Goal: Transaction & Acquisition: Purchase product/service

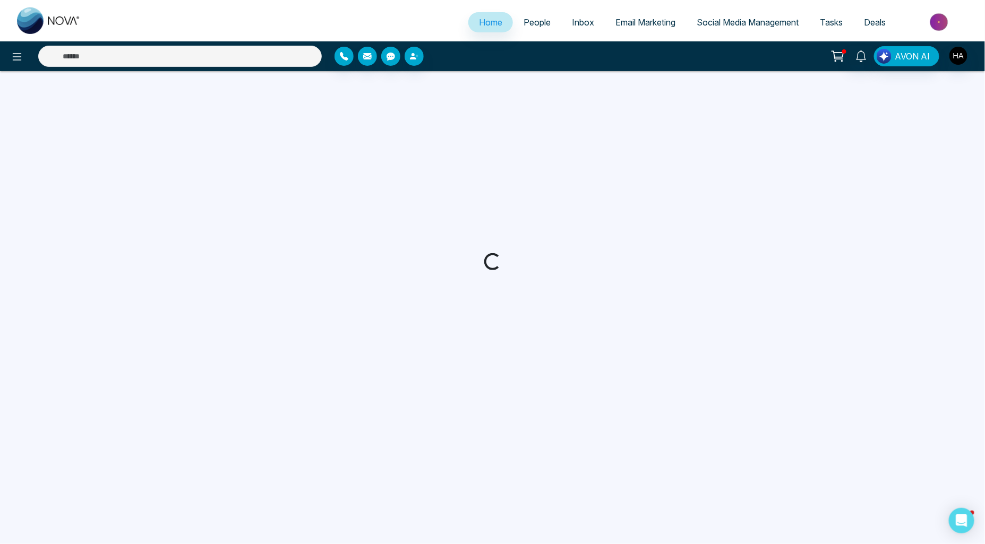
select select "*"
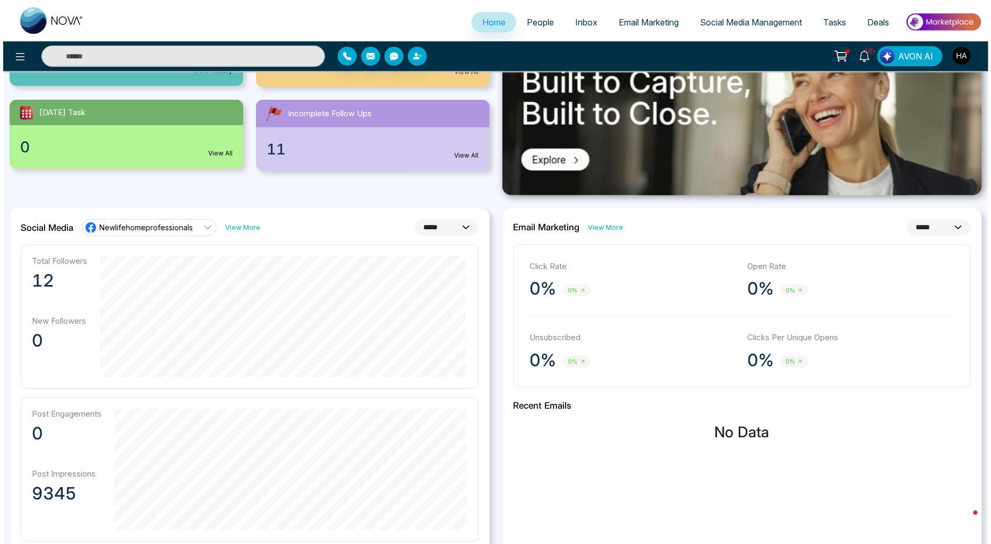
scroll to position [177, 0]
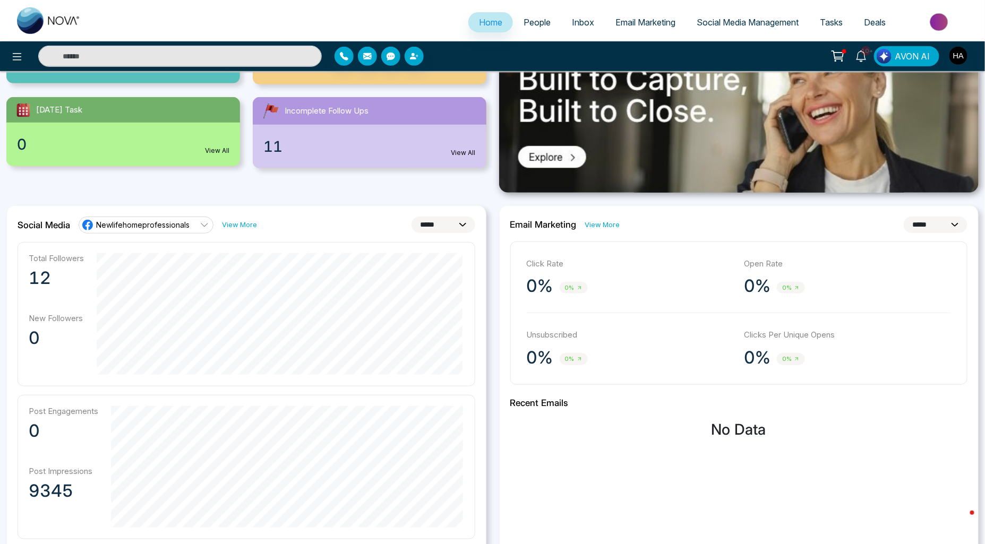
click at [872, 55] on link "10+" at bounding box center [861, 55] width 25 height 19
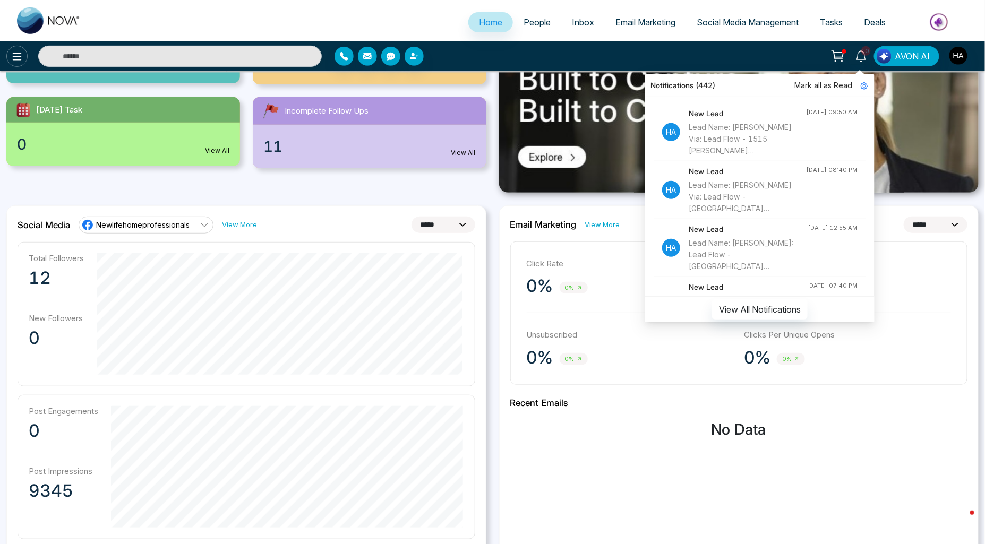
click at [12, 53] on icon at bounding box center [17, 56] width 13 height 13
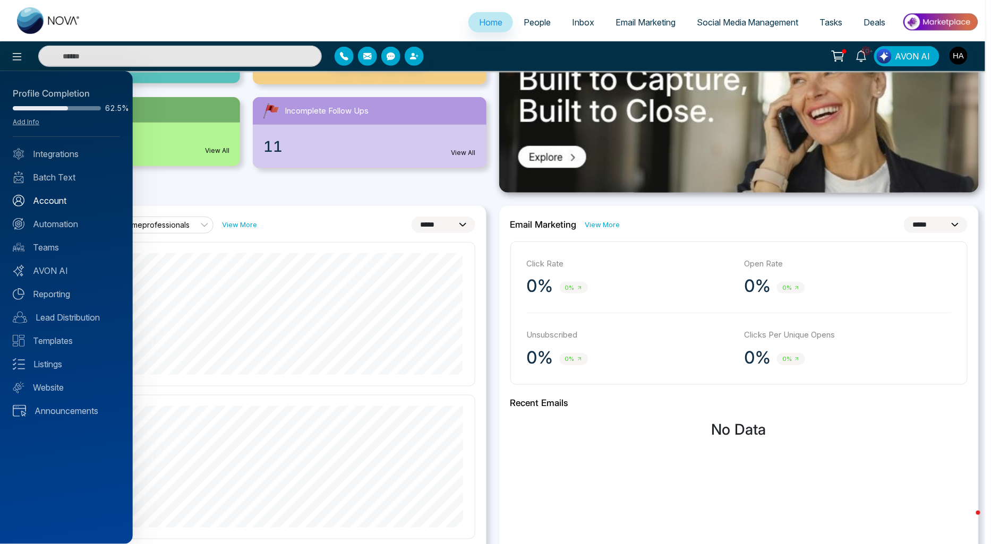
click at [62, 204] on link "Account" at bounding box center [66, 200] width 107 height 13
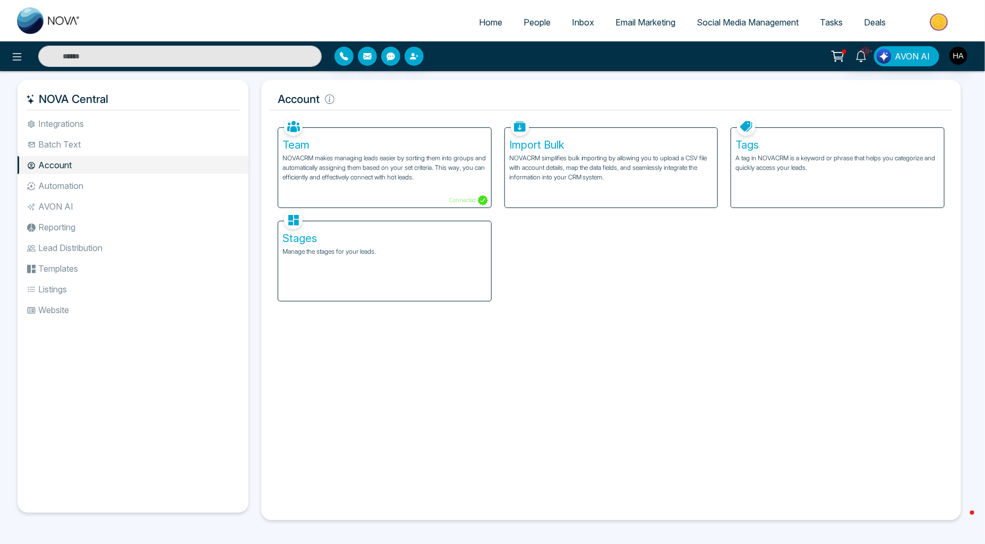
click at [104, 150] on li "Batch Text" at bounding box center [133, 144] width 231 height 18
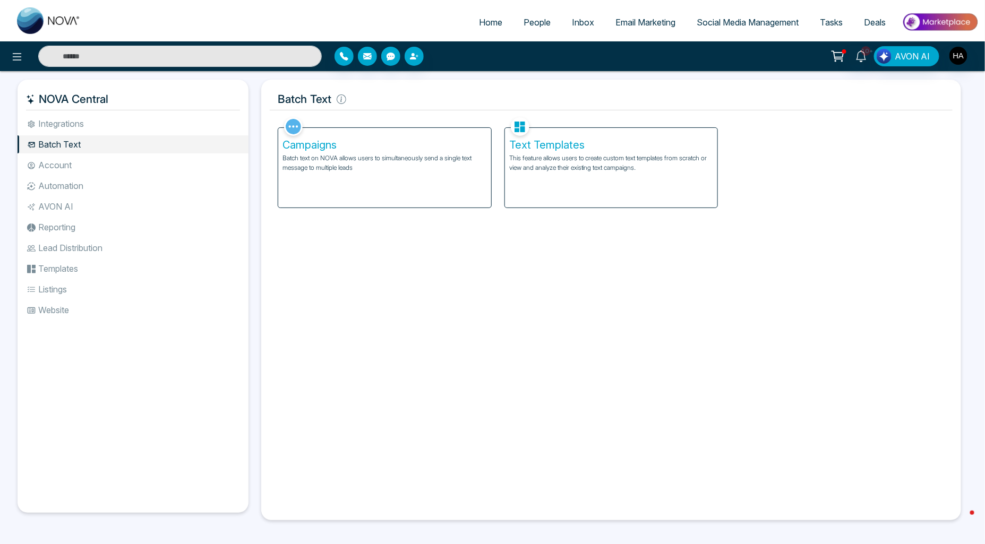
click at [590, 202] on div "Text Templates This feature allows users to create custom text templates from s…" at bounding box center [611, 168] width 213 height 80
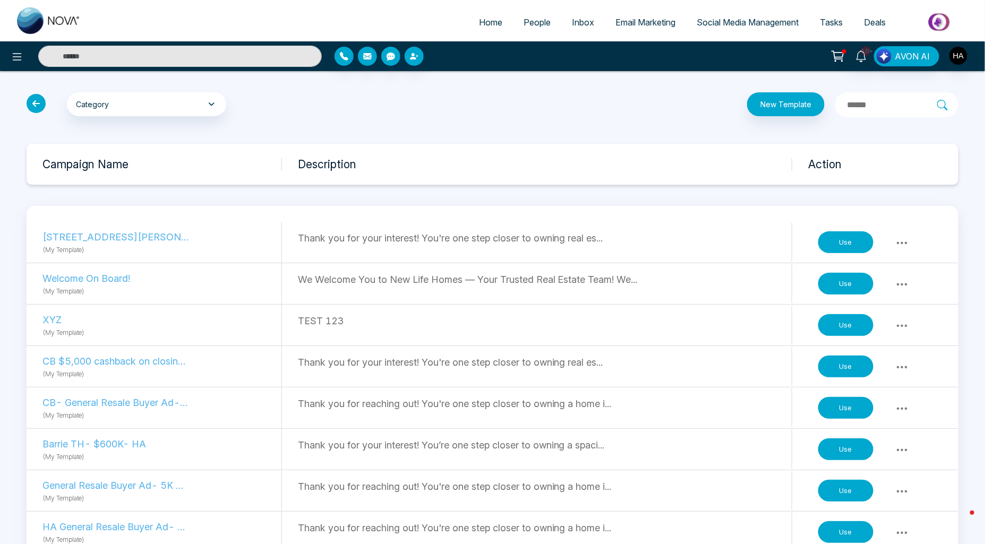
click at [36, 100] on icon at bounding box center [36, 103] width 19 height 19
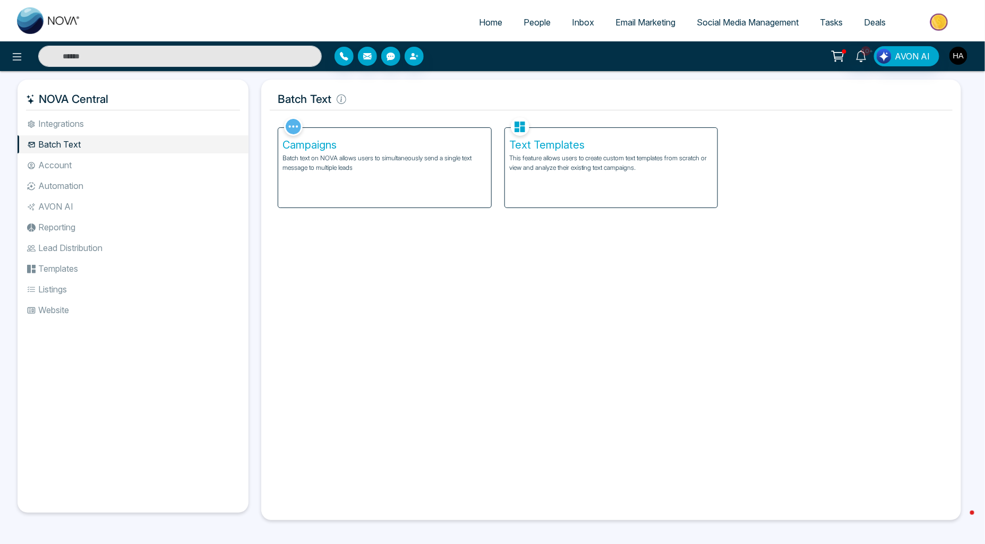
click at [957, 59] on img "button" at bounding box center [958, 56] width 18 height 18
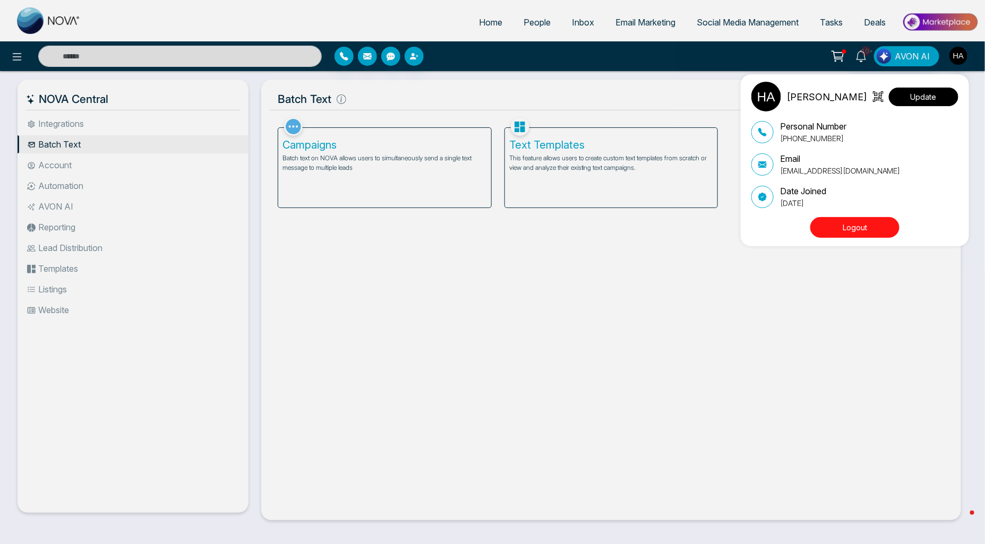
click at [950, 92] on button "Update" at bounding box center [924, 97] width 70 height 19
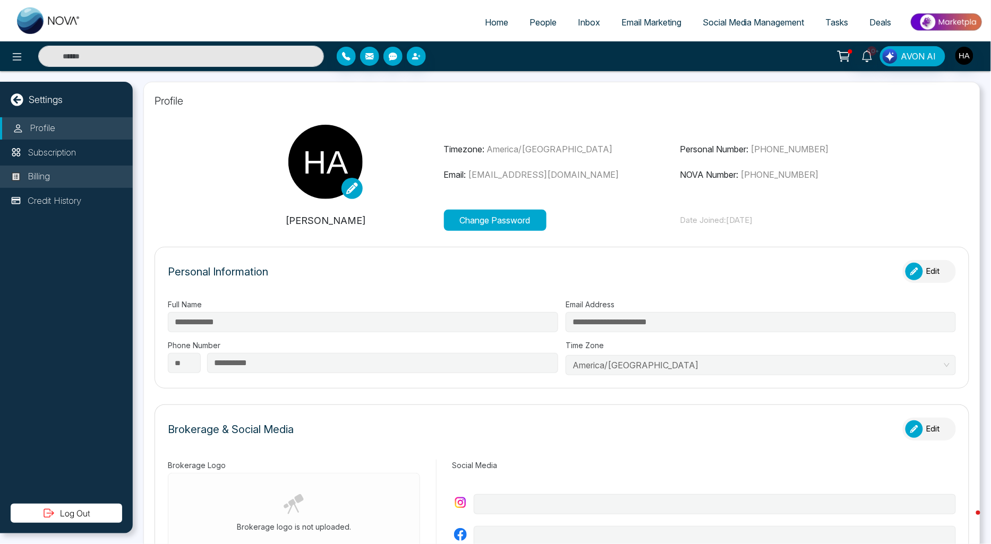
click at [73, 167] on li "Billing" at bounding box center [66, 177] width 133 height 22
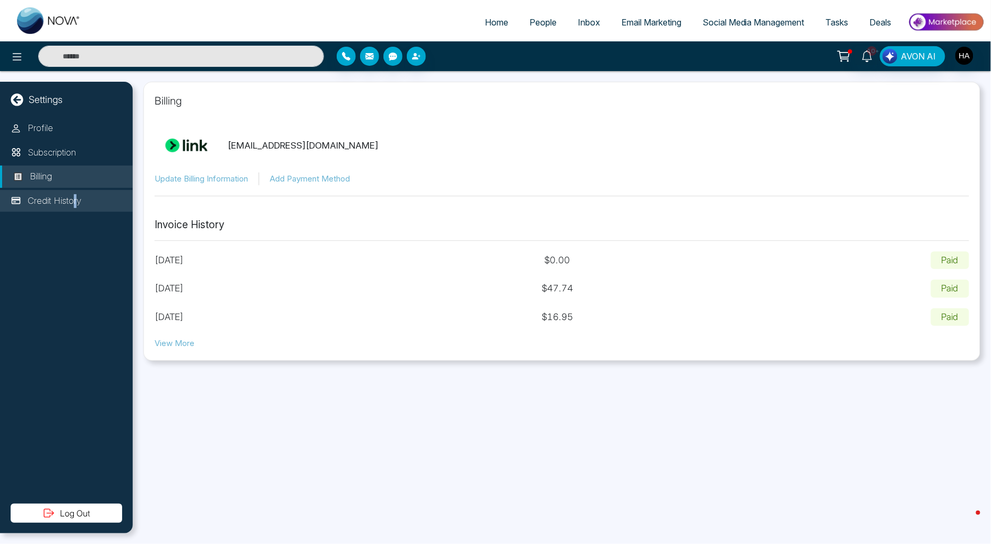
click at [76, 205] on p "Credit History" at bounding box center [55, 201] width 54 height 14
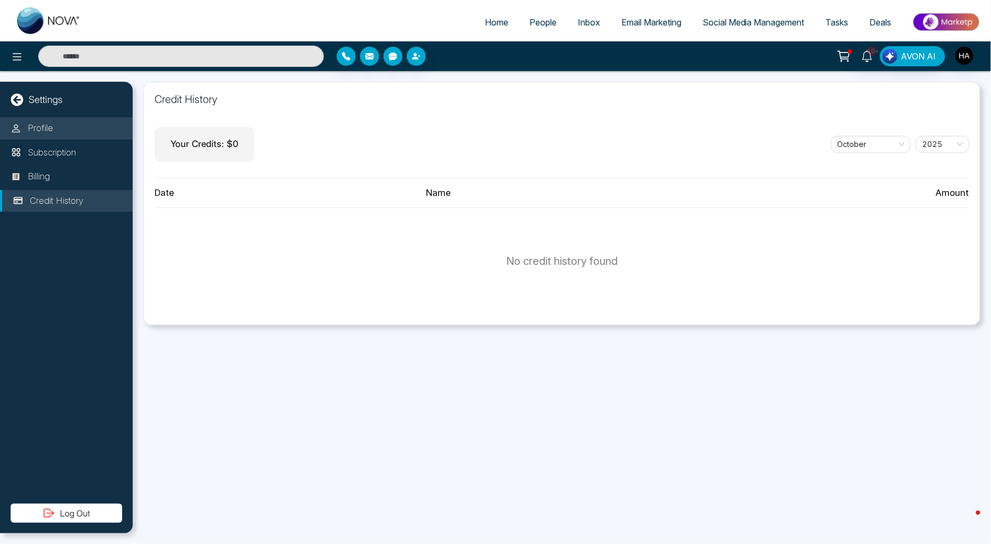
click at [94, 123] on li "Profile" at bounding box center [66, 128] width 133 height 22
select select
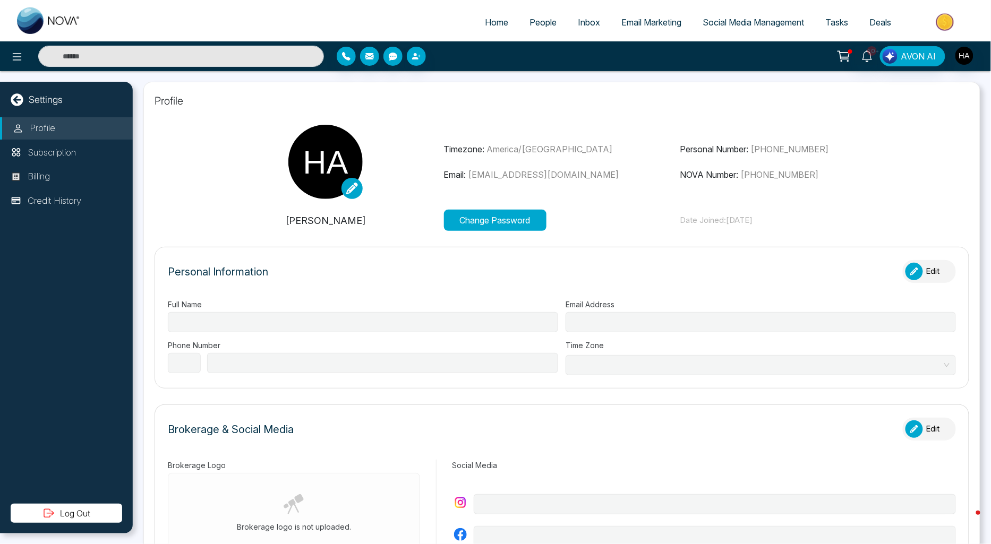
type input "**********"
select select "**"
type input "**********"
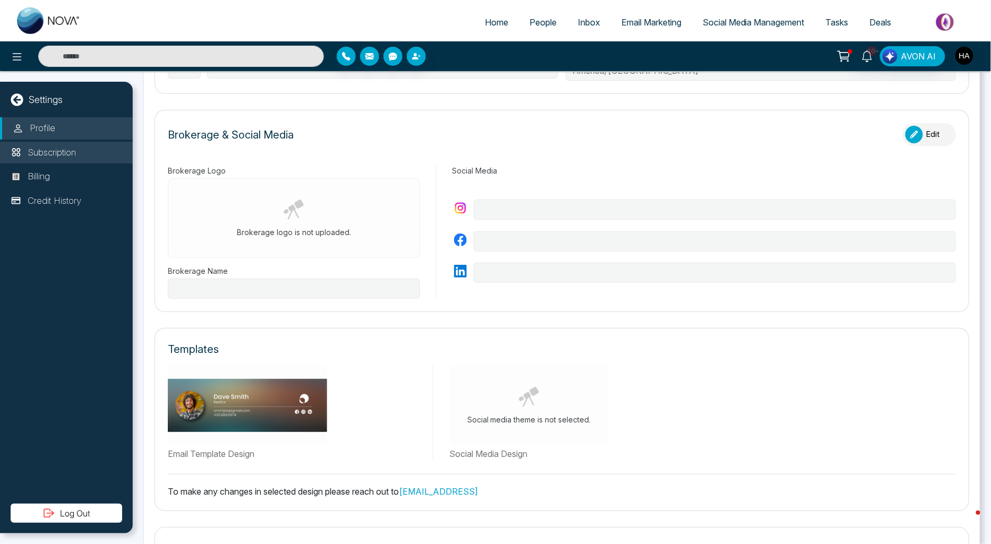
click at [64, 160] on li "Subscription" at bounding box center [66, 153] width 133 height 22
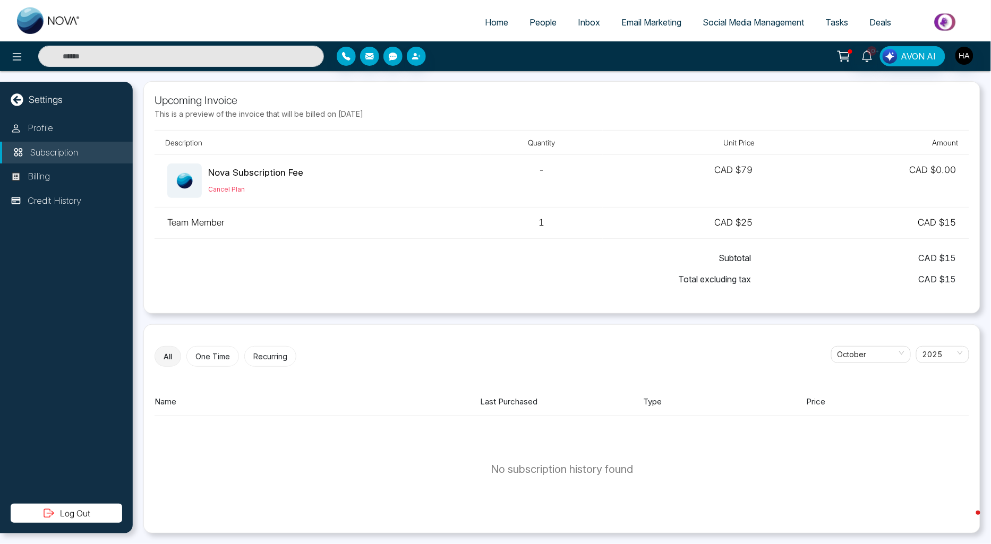
scroll to position [1, 0]
click at [252, 355] on button "Recurring" at bounding box center [270, 356] width 52 height 21
click at [214, 356] on button "One Time" at bounding box center [212, 356] width 53 height 21
click at [166, 357] on button "All" at bounding box center [168, 357] width 26 height 21
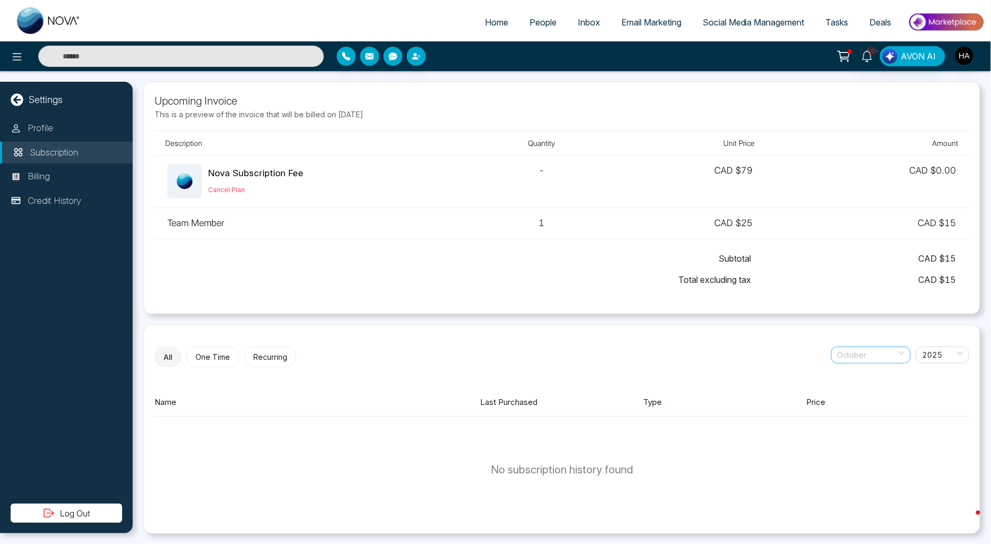
click at [893, 356] on span "October" at bounding box center [870, 355] width 67 height 16
click at [863, 359] on span "October" at bounding box center [870, 355] width 67 height 16
click at [653, 16] on link "Email Marketing" at bounding box center [651, 22] width 81 height 20
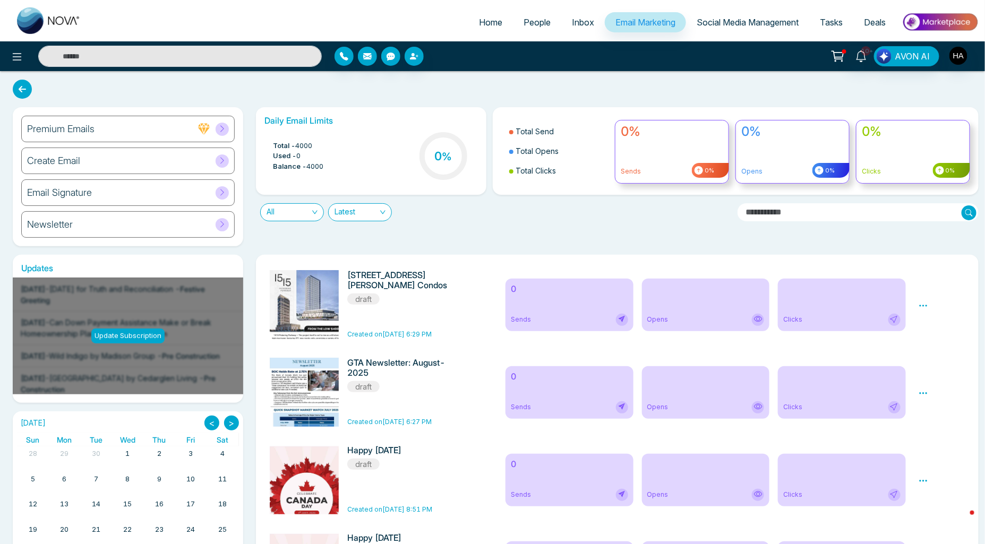
click at [92, 158] on div "Create Email" at bounding box center [127, 161] width 213 height 27
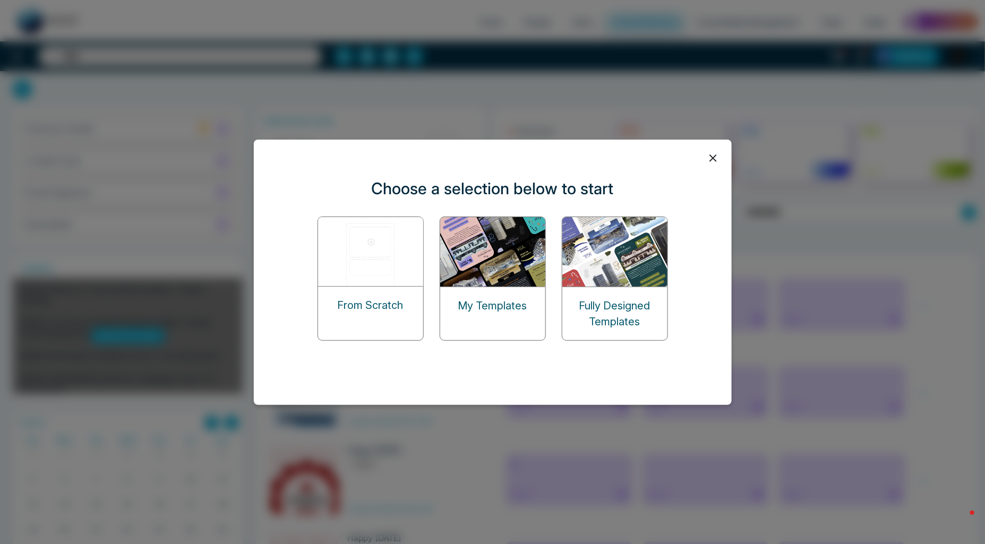
click at [606, 273] on img at bounding box center [615, 252] width 106 height 70
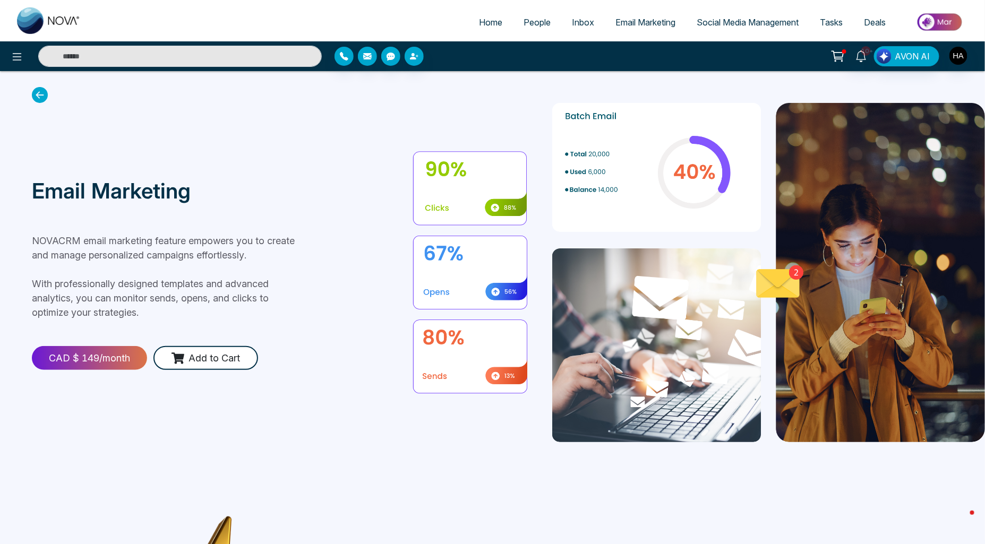
click at [109, 352] on div "CAD $ 149 /month" at bounding box center [89, 358] width 115 height 24
click at [843, 56] on icon at bounding box center [837, 56] width 15 height 15
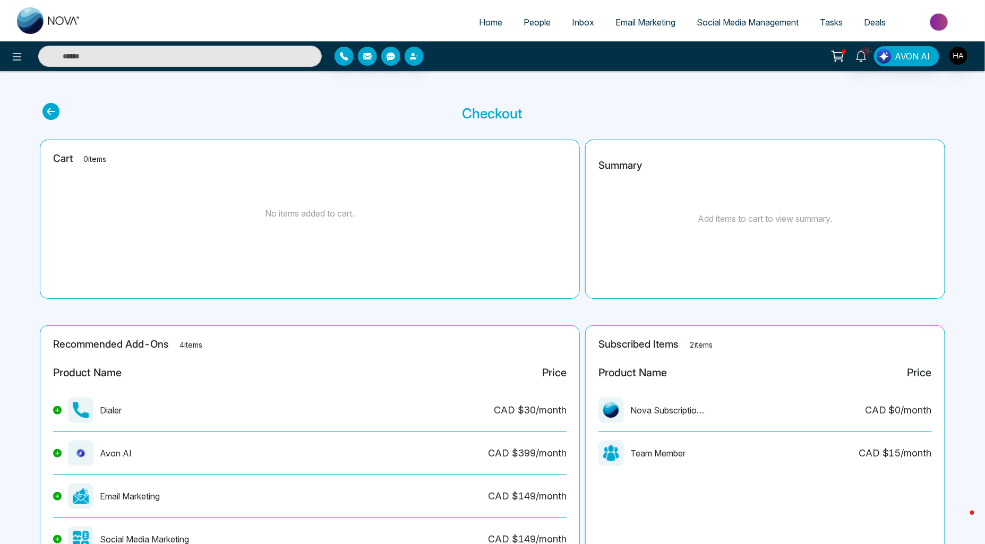
click at [524, 24] on span "People" at bounding box center [537, 22] width 27 height 11
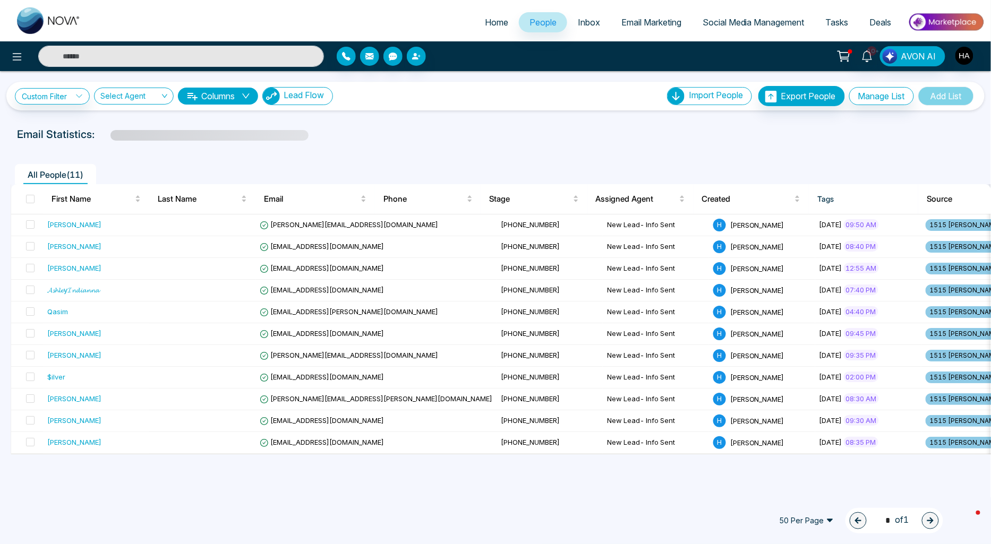
click at [289, 101] on button "Lead Flow" at bounding box center [297, 96] width 71 height 18
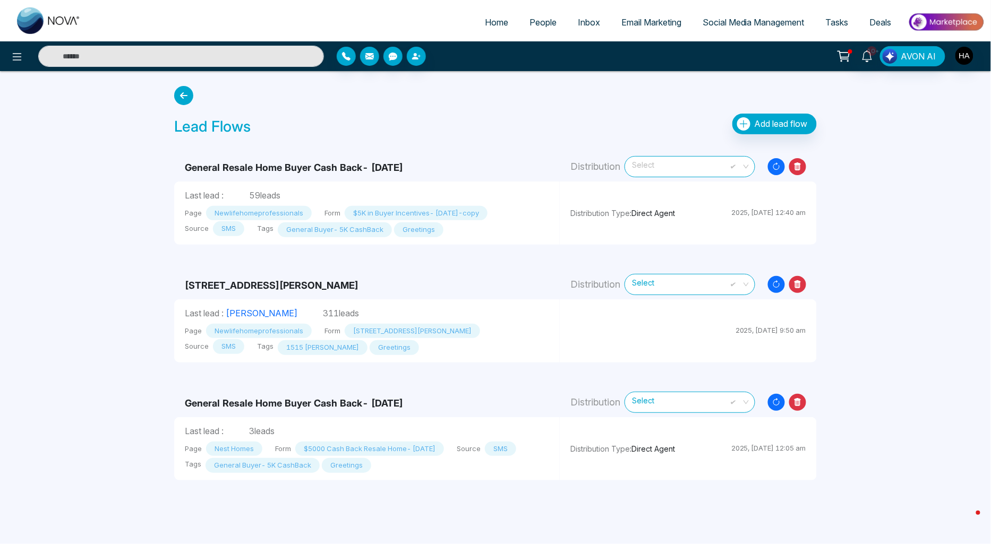
click at [668, 174] on span "Select" at bounding box center [690, 166] width 116 height 19
click at [646, 207] on div "Agents" at bounding box center [690, 206] width 130 height 17
click at [650, 125] on div "Lead Flows Add lead flow" at bounding box center [495, 127] width 642 height 27
